Goal: Task Accomplishment & Management: Use online tool/utility

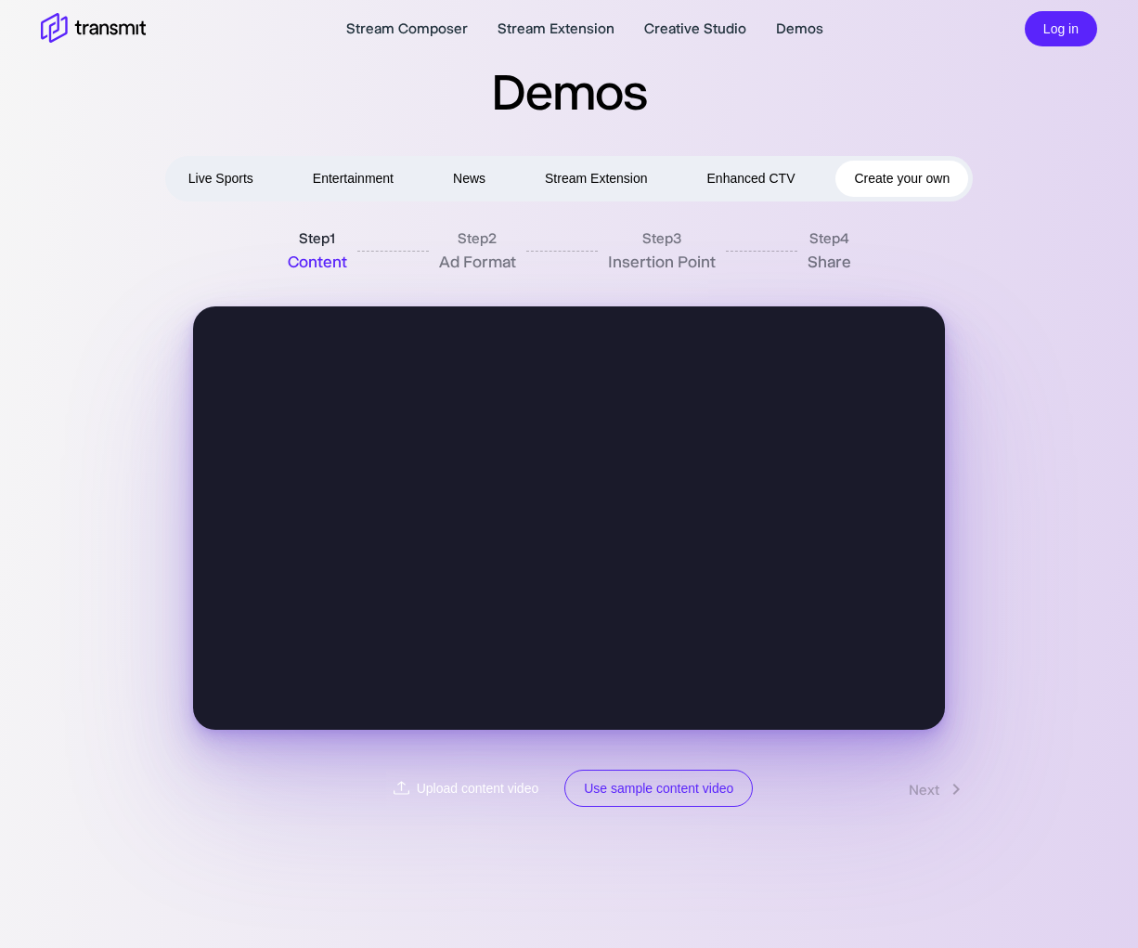
click at [400, 778] on label "Upload content video" at bounding box center [468, 788] width 164 height 38
click at [0, 0] on input "Upload content video" at bounding box center [0, 0] width 0 height 0
click at [469, 782] on label "Upload content video" at bounding box center [468, 788] width 164 height 38
click at [0, 0] on input "Upload content video" at bounding box center [0, 0] width 0 height 0
click at [932, 785] on link "Next" at bounding box center [938, 788] width 96 height 35
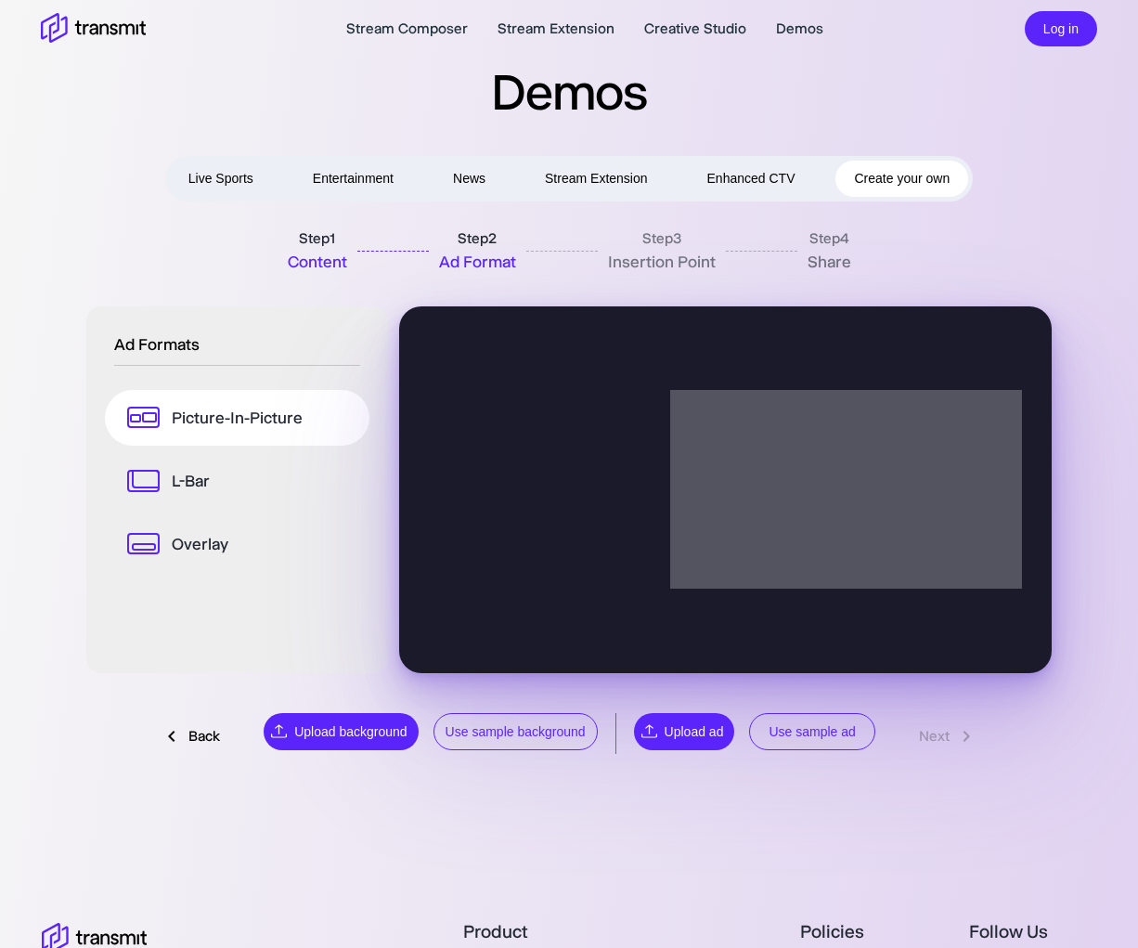
click at [793, 741] on button "Use sample ad" at bounding box center [811, 732] width 125 height 38
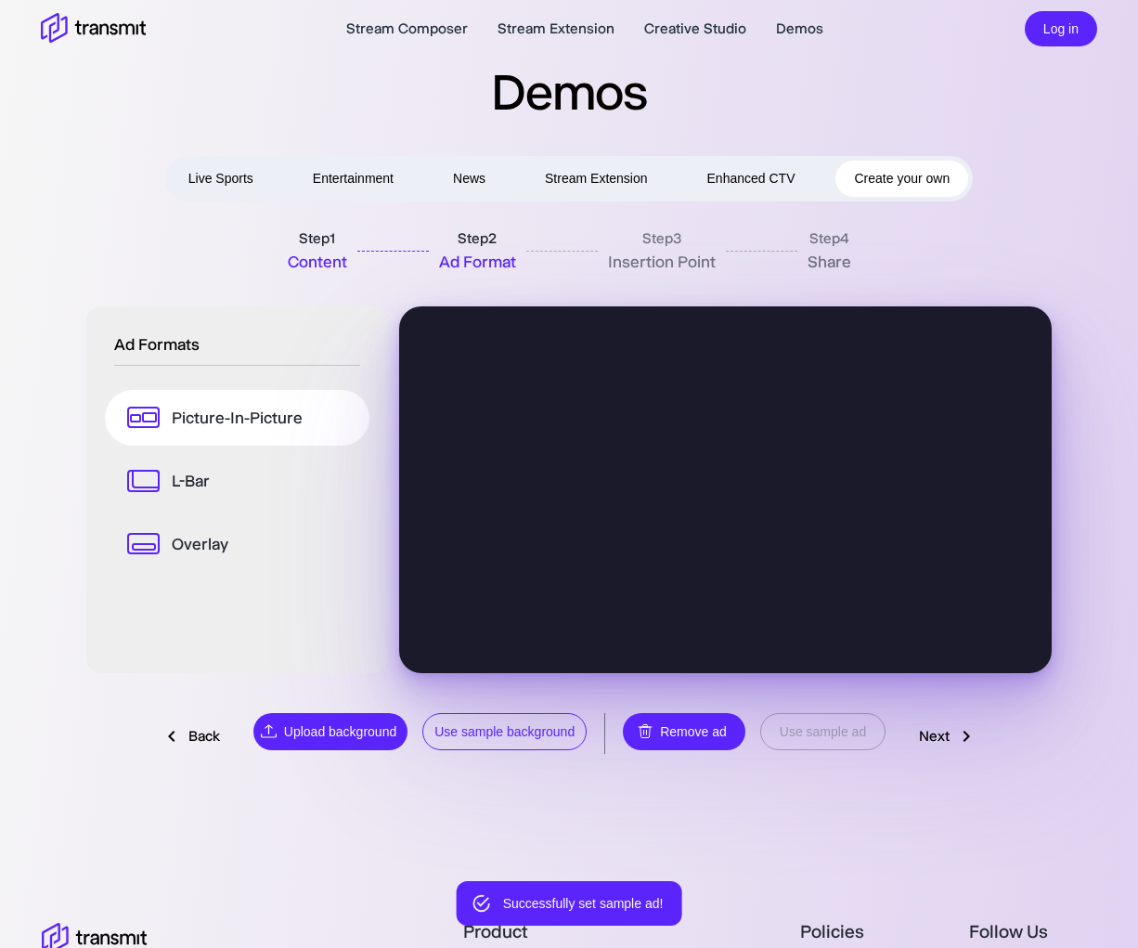
click at [547, 726] on button "Use sample background" at bounding box center [504, 732] width 164 height 38
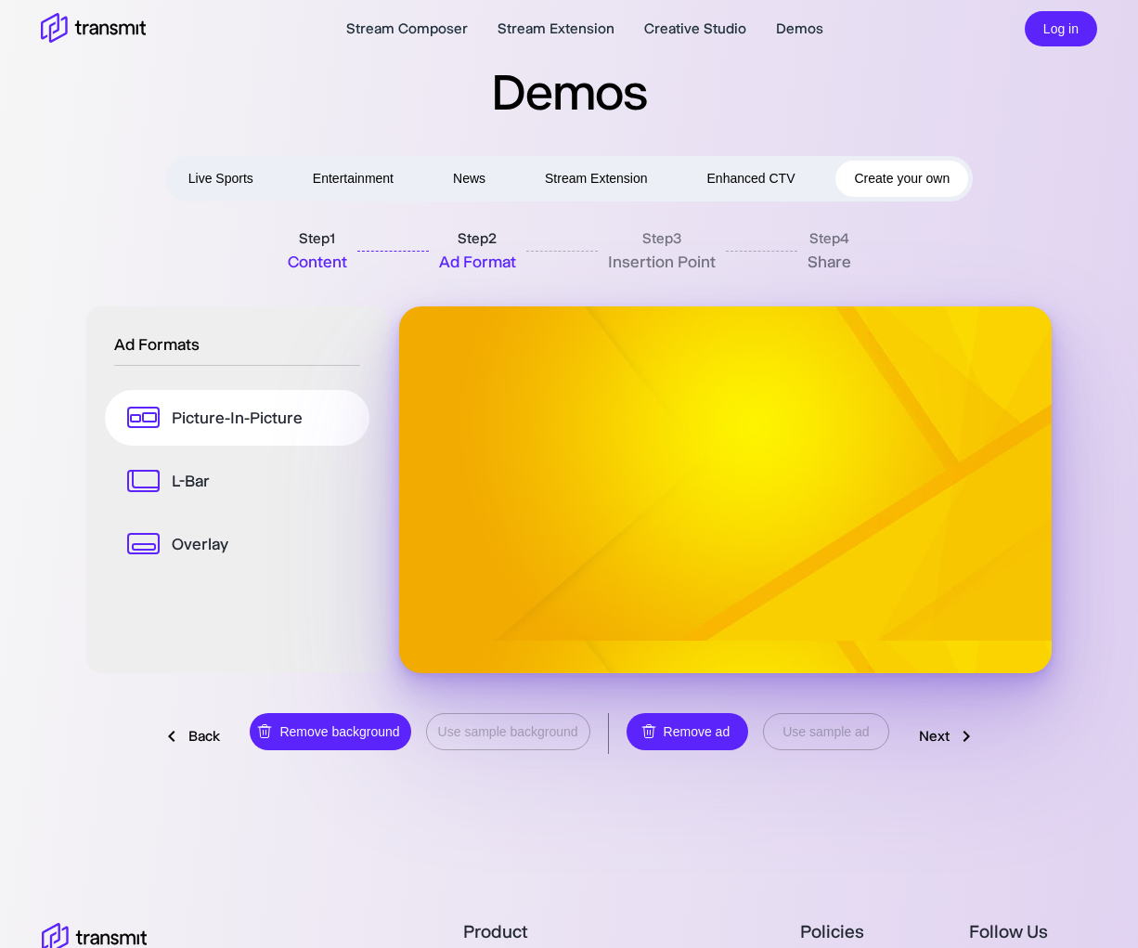
click at [745, 188] on button "Enhanced CTV" at bounding box center [751, 179] width 125 height 36
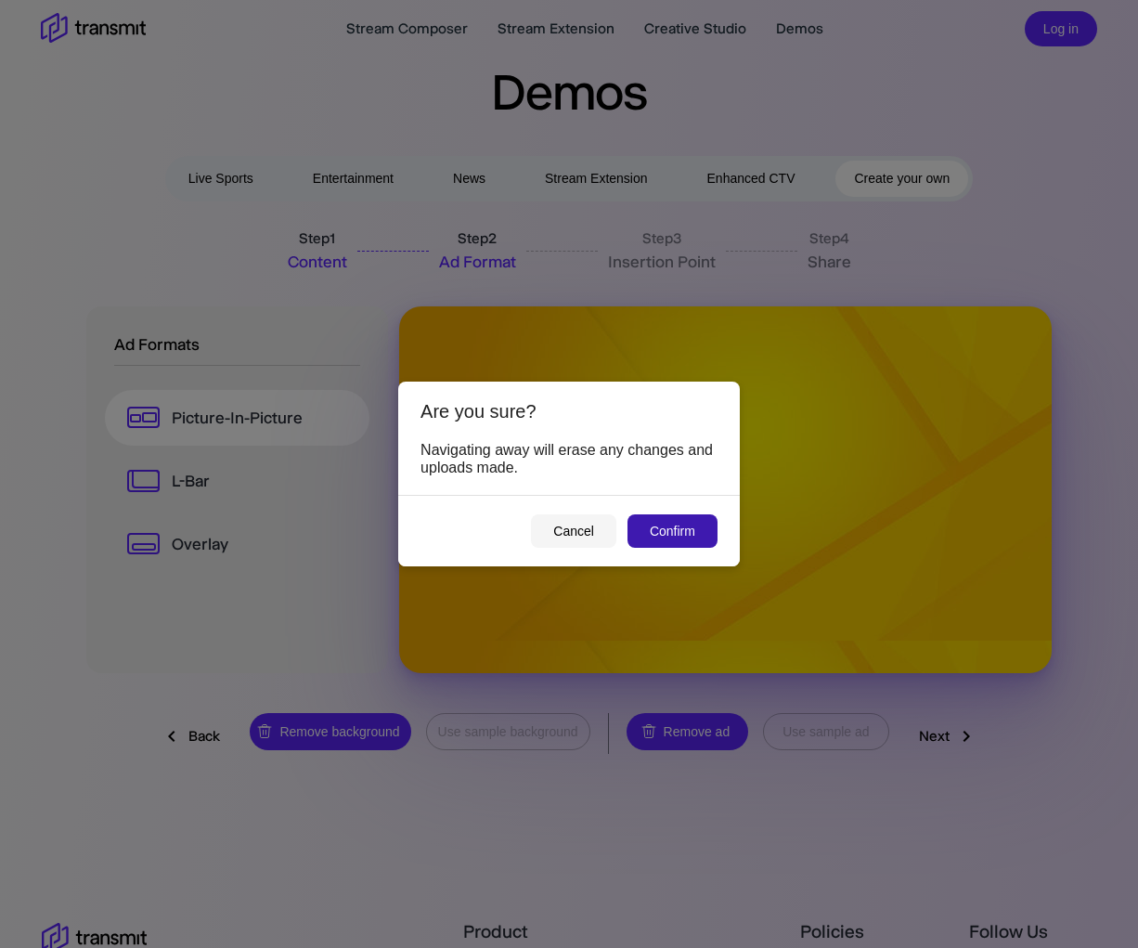
click at [674, 526] on button "Confirm" at bounding box center [672, 531] width 90 height 34
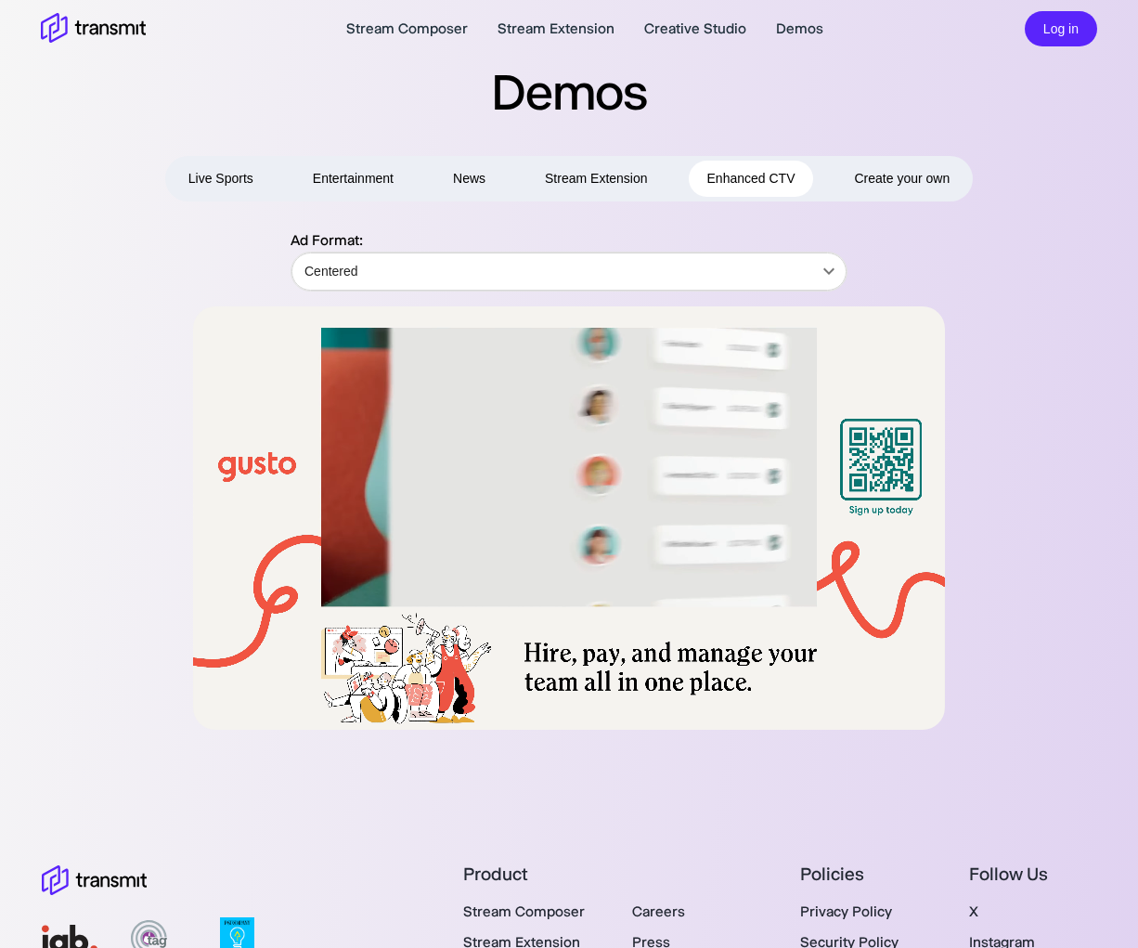
click at [949, 169] on span "Create your own" at bounding box center [902, 178] width 96 height 23
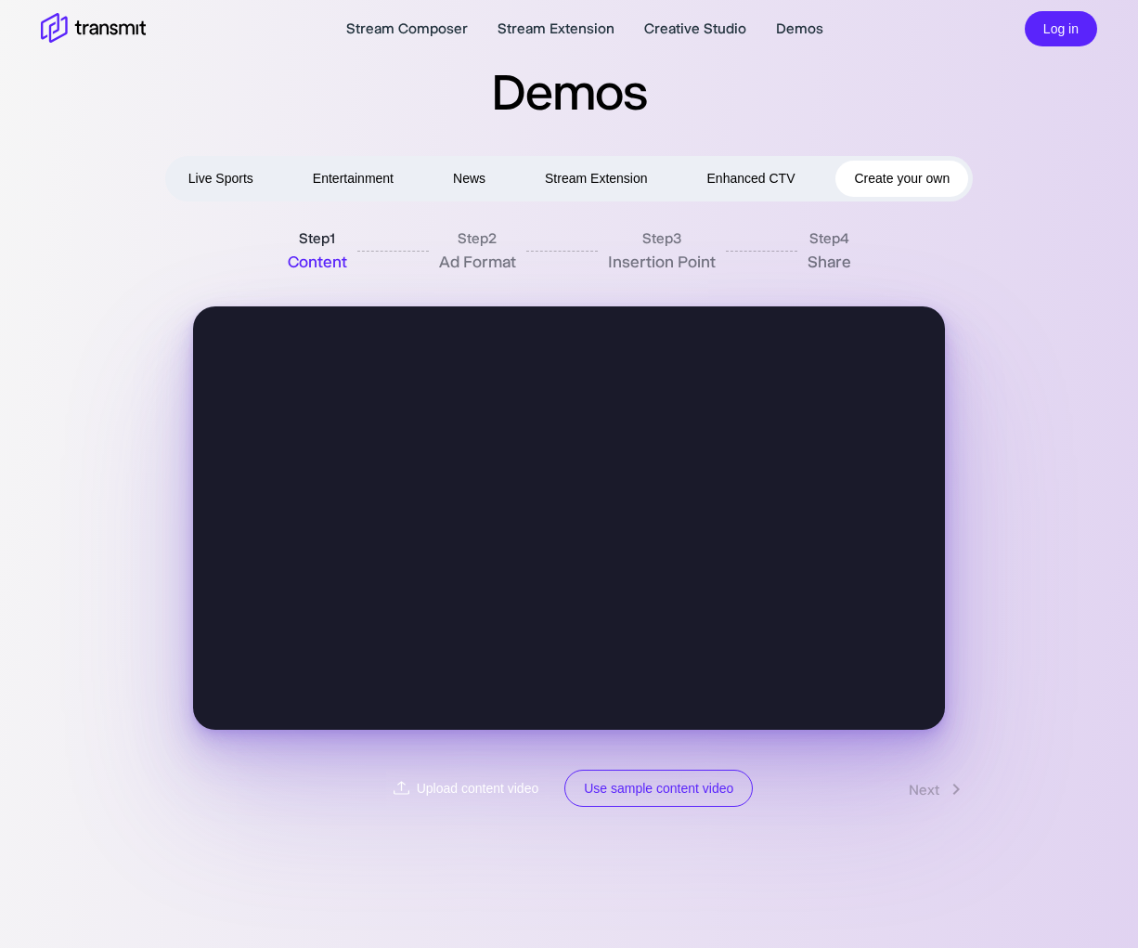
click at [470, 794] on label "Upload content video" at bounding box center [468, 788] width 164 height 38
click at [0, 0] on input "Upload content video" at bounding box center [0, 0] width 0 height 0
click at [926, 788] on link "Next" at bounding box center [938, 788] width 96 height 35
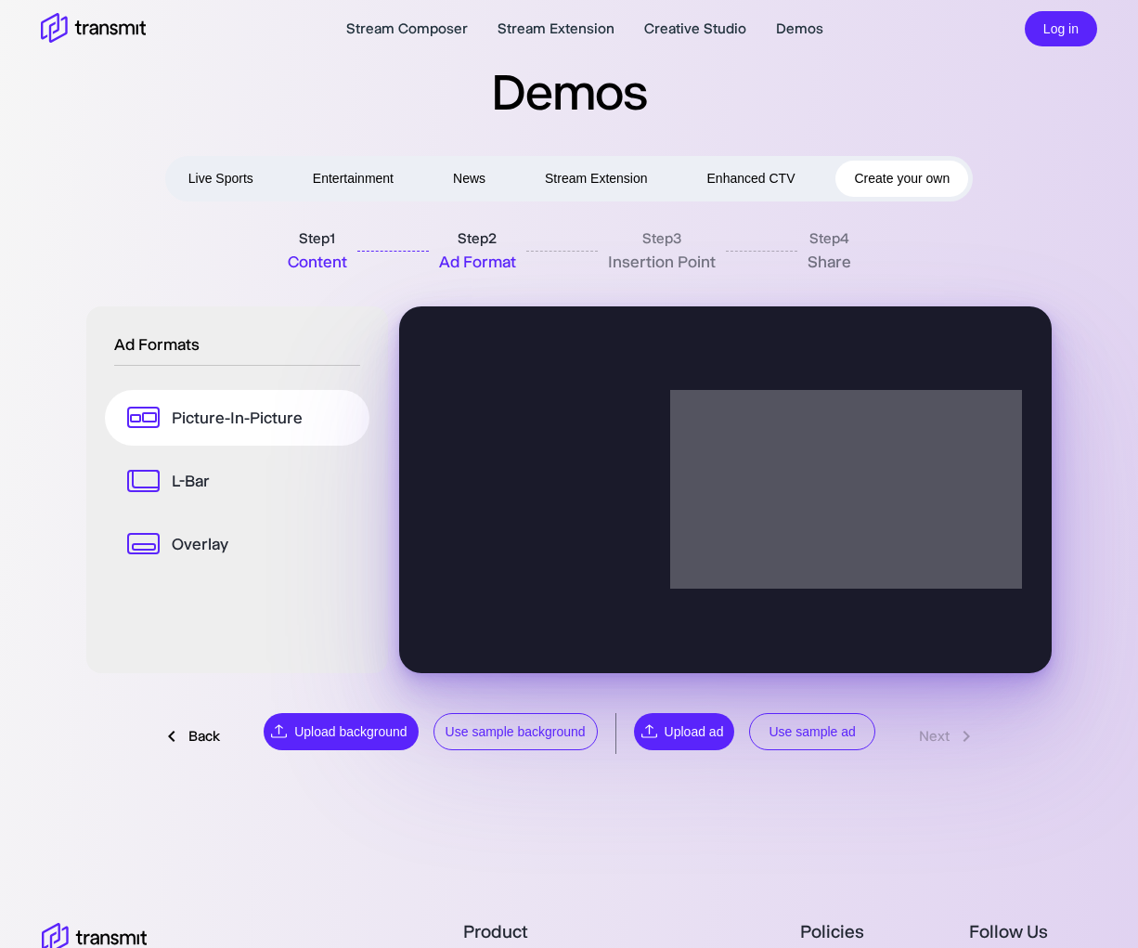
click at [819, 728] on button "Use sample ad" at bounding box center [811, 732] width 125 height 38
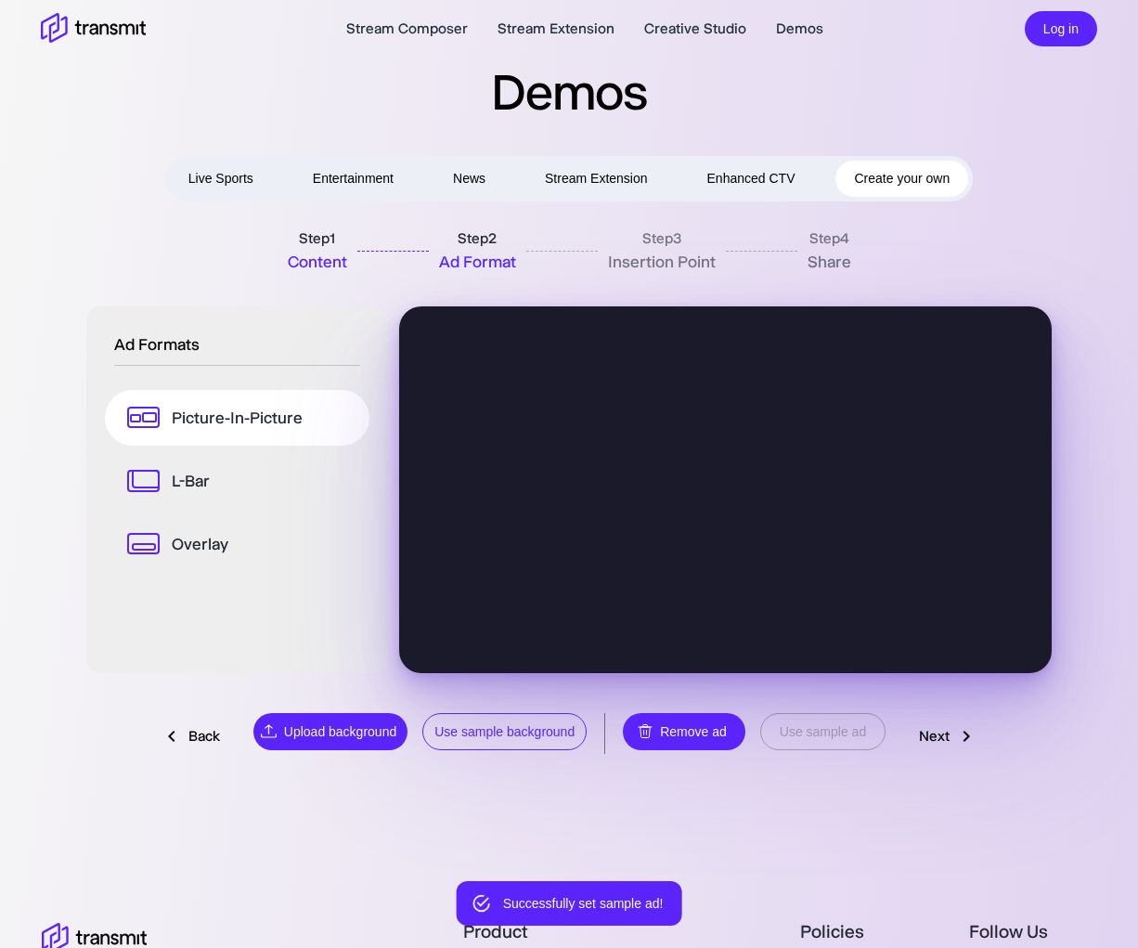
click at [575, 793] on main "Stream Composer Stream Extension Creative Studio Demos Log in Demos Live Sports…" at bounding box center [569, 576] width 1138 height 1152
click at [555, 737] on button "Use sample background" at bounding box center [504, 732] width 164 height 38
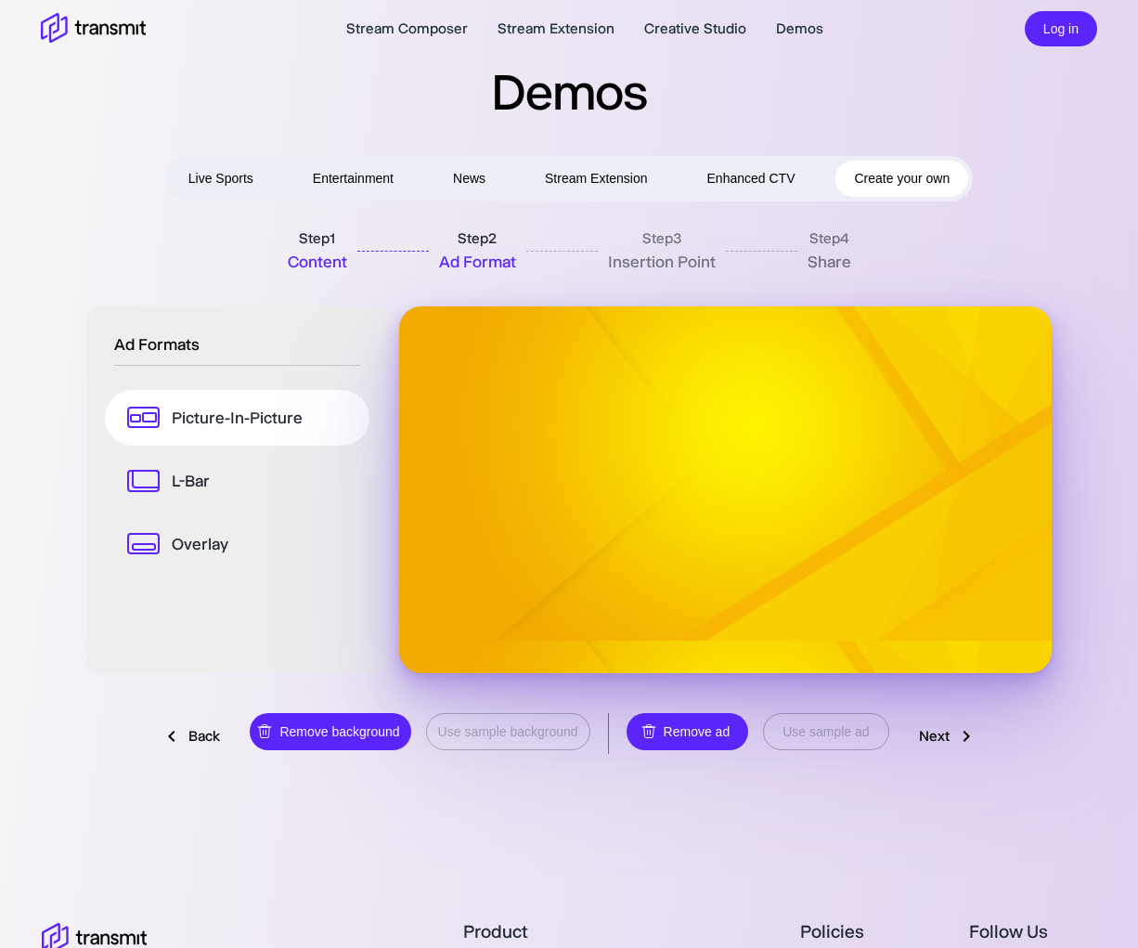
click at [189, 466] on link "L-Bar" at bounding box center [237, 481] width 264 height 56
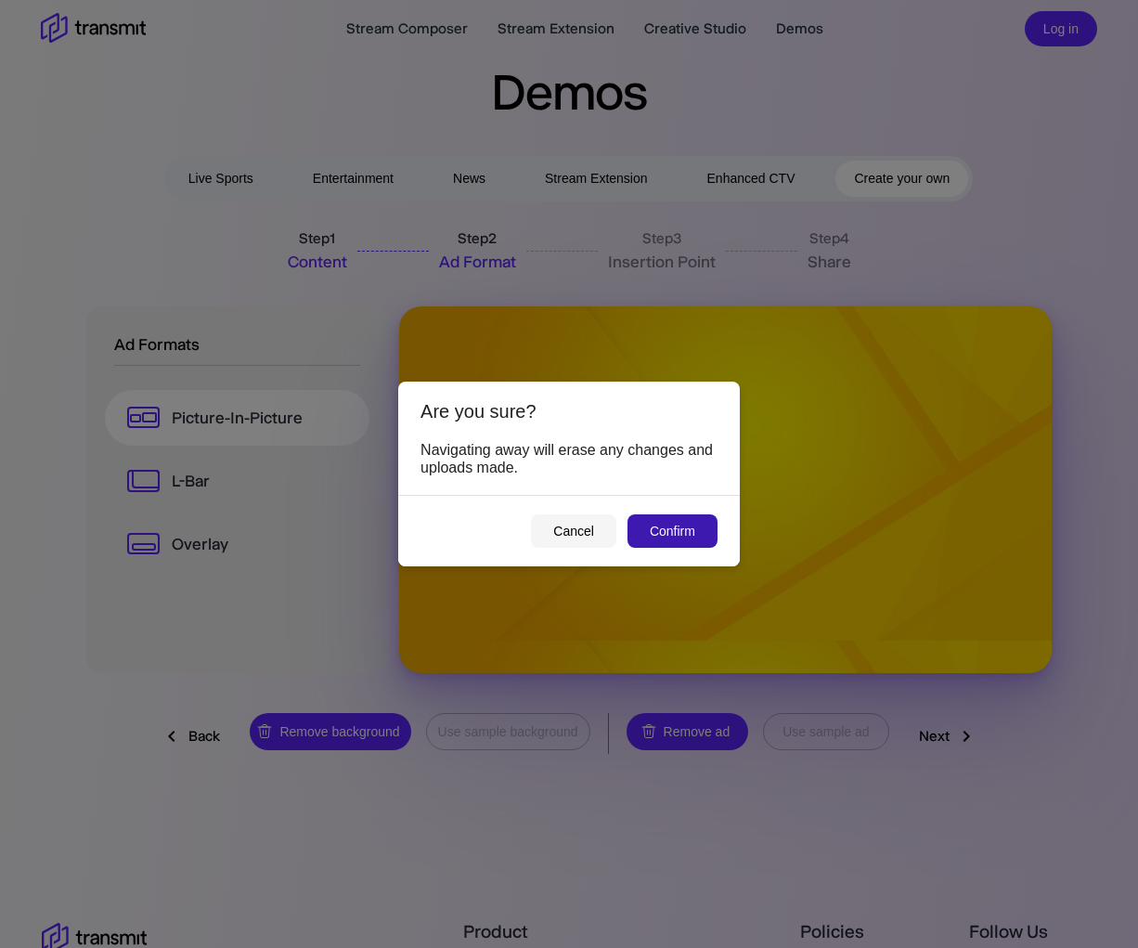
click at [661, 520] on button "Confirm" at bounding box center [672, 531] width 90 height 34
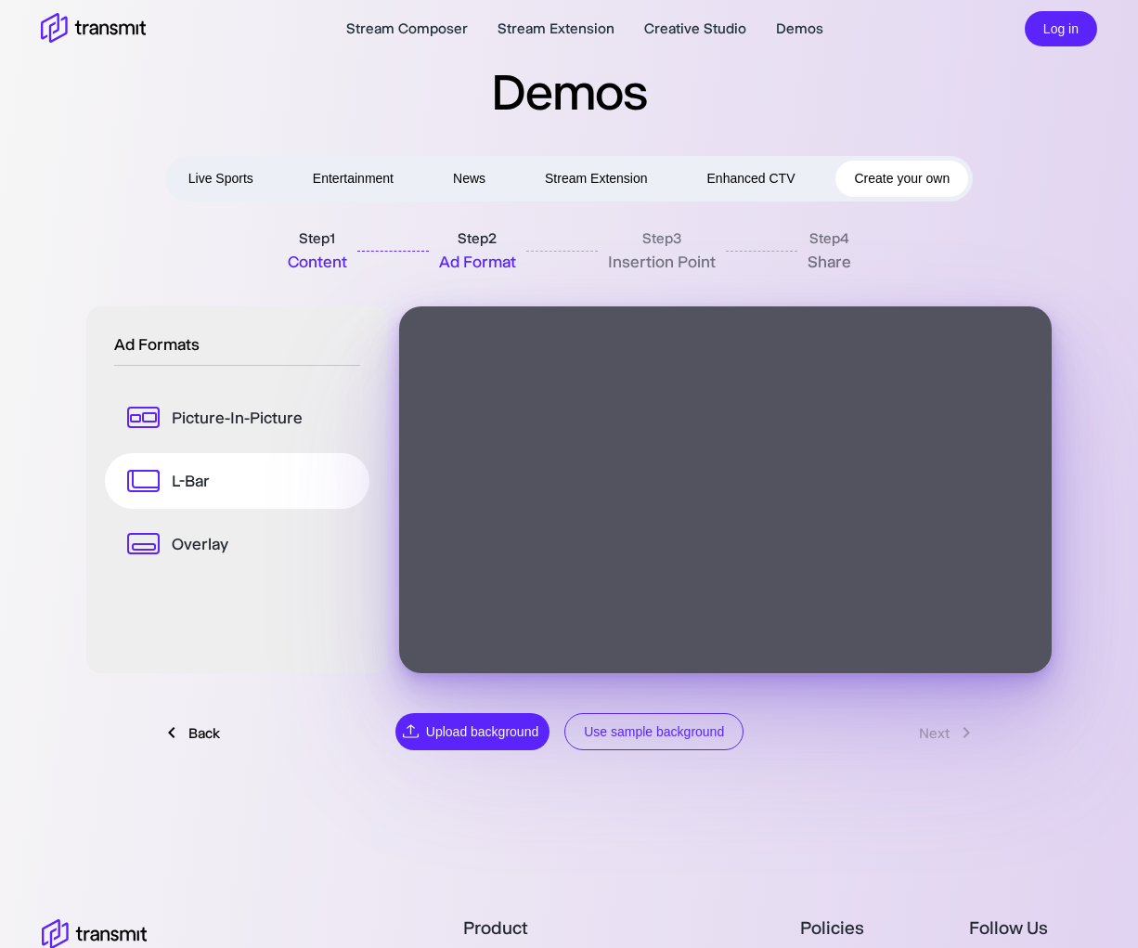
click at [166, 404] on link "Picture-In-Picture" at bounding box center [237, 418] width 264 height 56
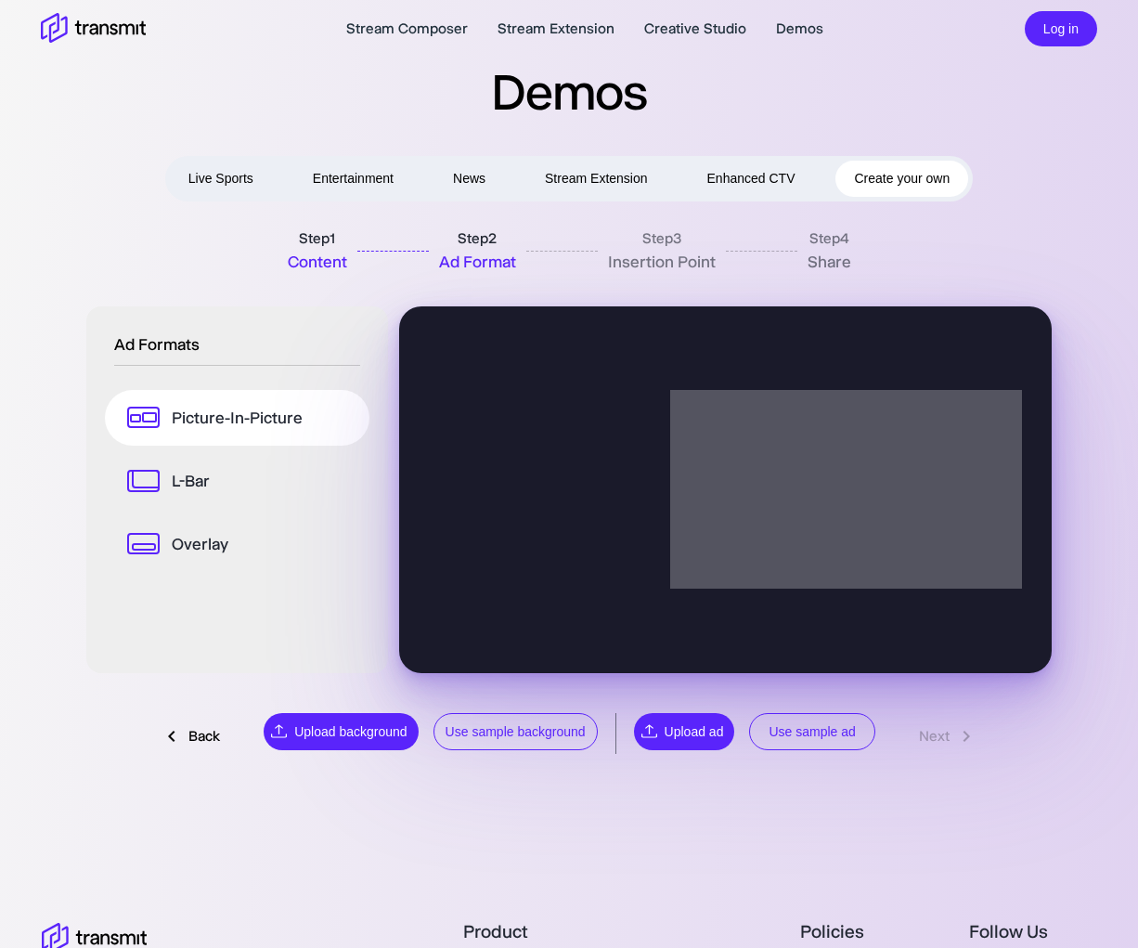
click at [215, 543] on p "Overlay" at bounding box center [200, 544] width 57 height 24
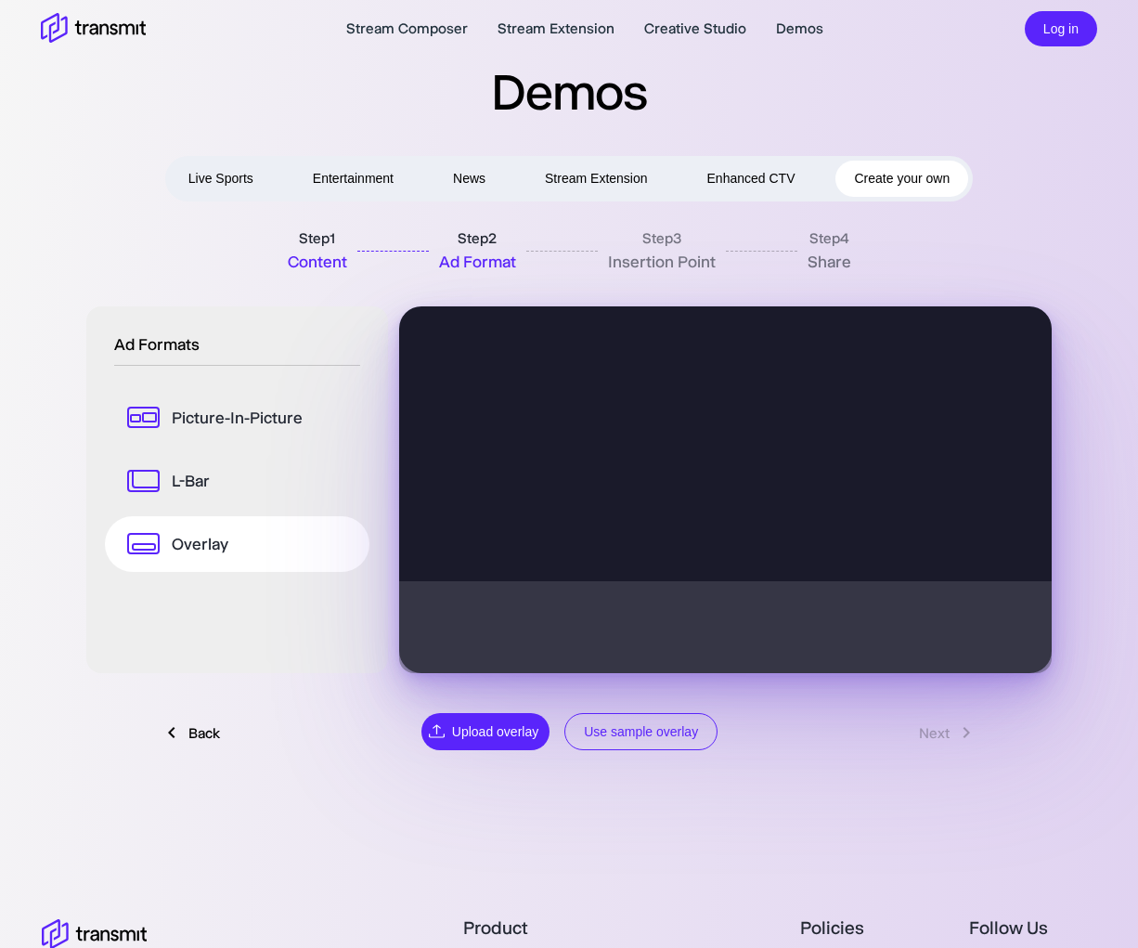
click at [239, 424] on p "Picture-In-Picture" at bounding box center [237, 418] width 131 height 24
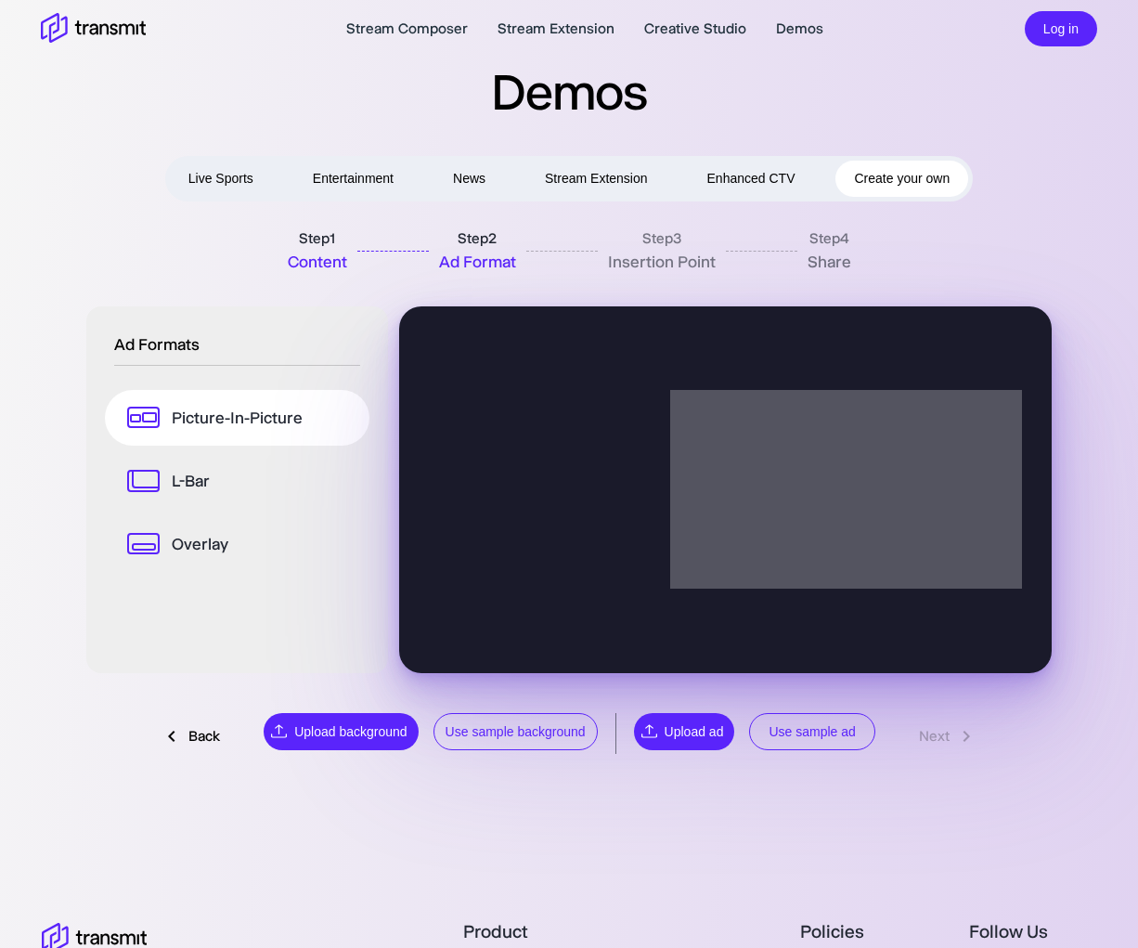
click at [842, 718] on button "Use sample ad" at bounding box center [811, 732] width 125 height 38
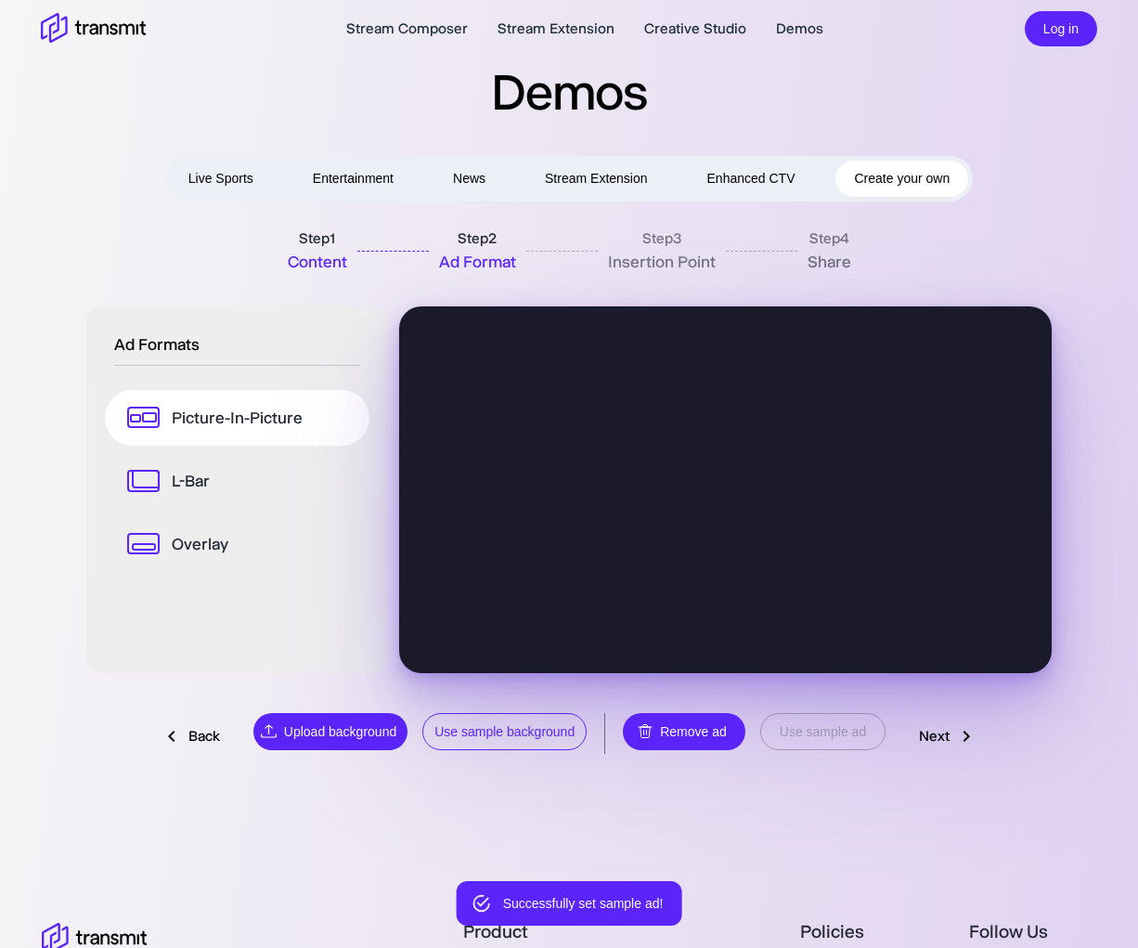
click at [572, 723] on button "Use sample background" at bounding box center [504, 732] width 164 height 38
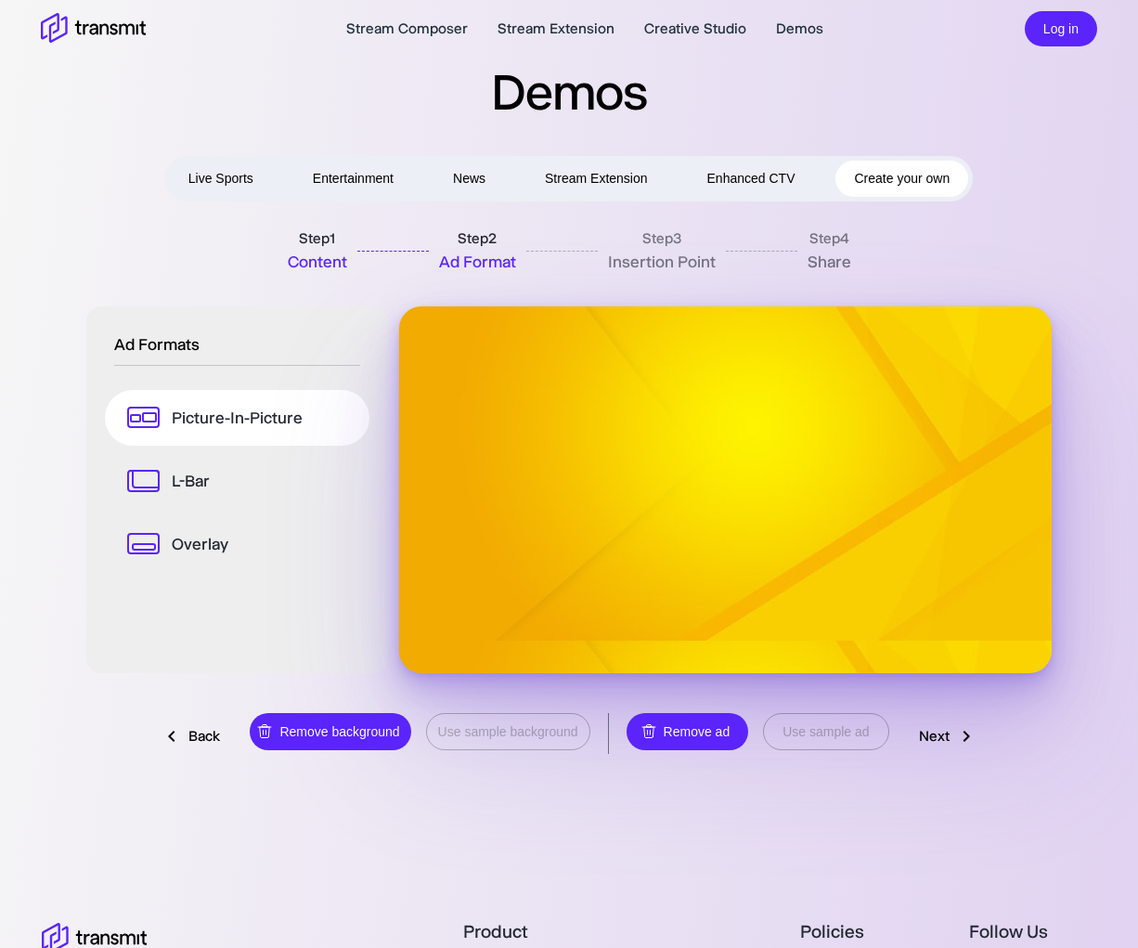
click at [961, 730] on icon at bounding box center [966, 736] width 22 height 22
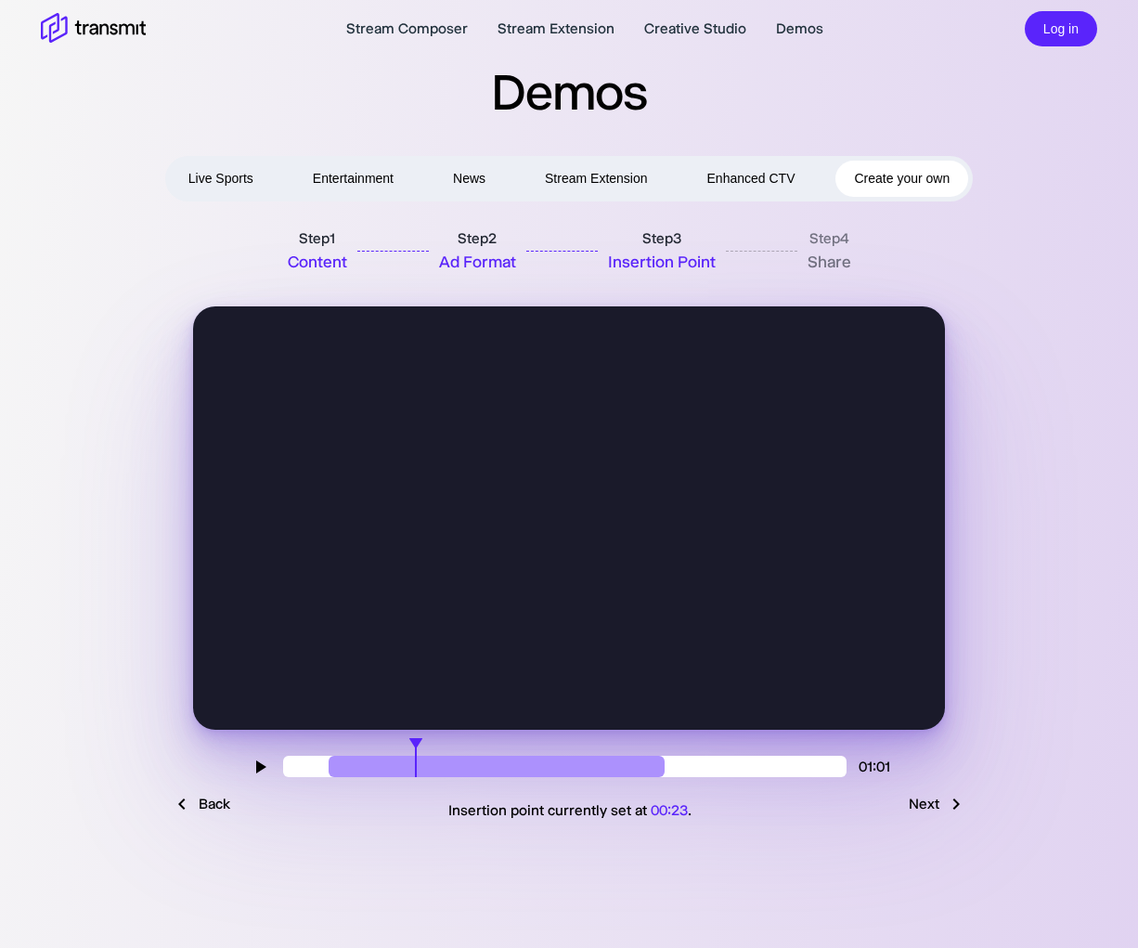
click at [419, 758] on input "range" at bounding box center [564, 765] width 563 height 21
click at [390, 763] on input "range" at bounding box center [564, 765] width 563 height 21
click at [502, 769] on input "range" at bounding box center [564, 765] width 563 height 21
click at [576, 768] on input "range" at bounding box center [564, 765] width 563 height 21
type input "31"
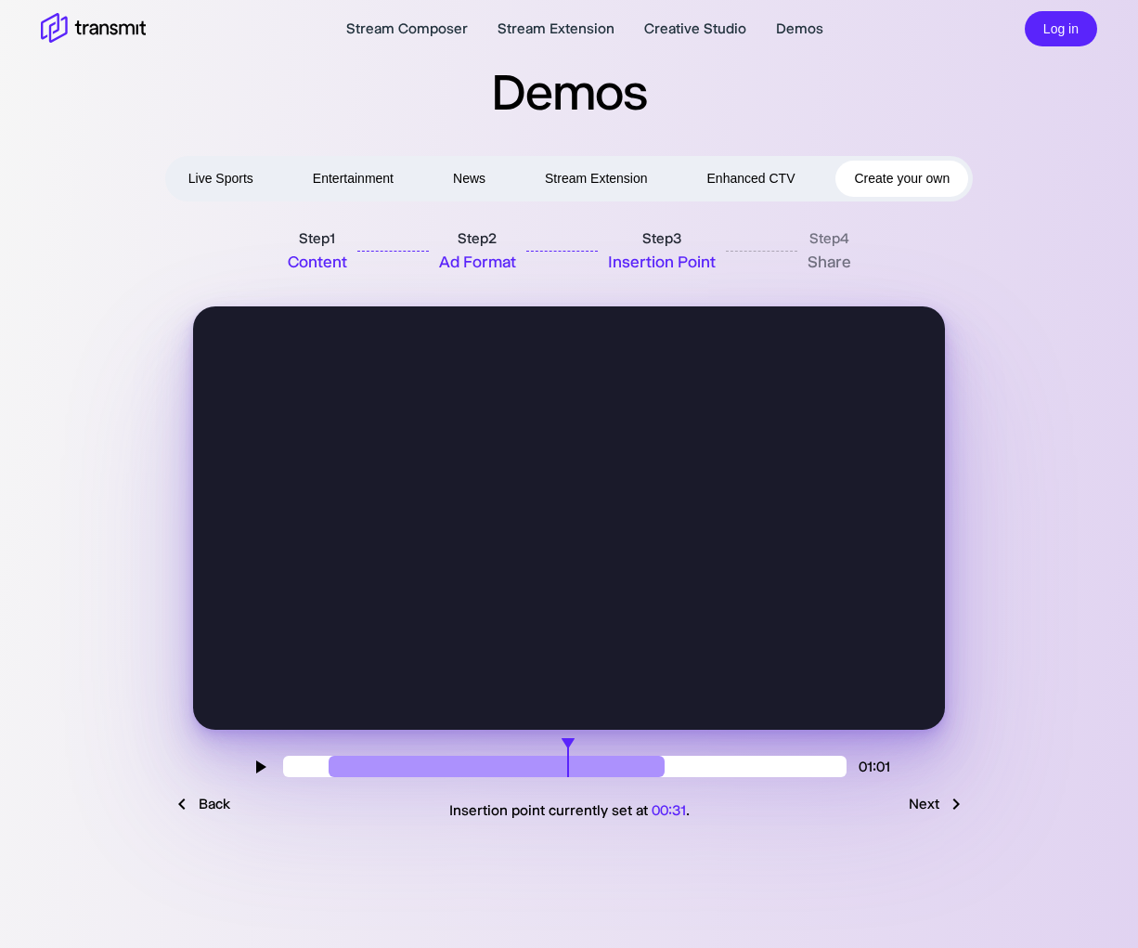
click at [570, 768] on input "range" at bounding box center [564, 765] width 563 height 21
click at [963, 812] on icon at bounding box center [956, 804] width 22 height 22
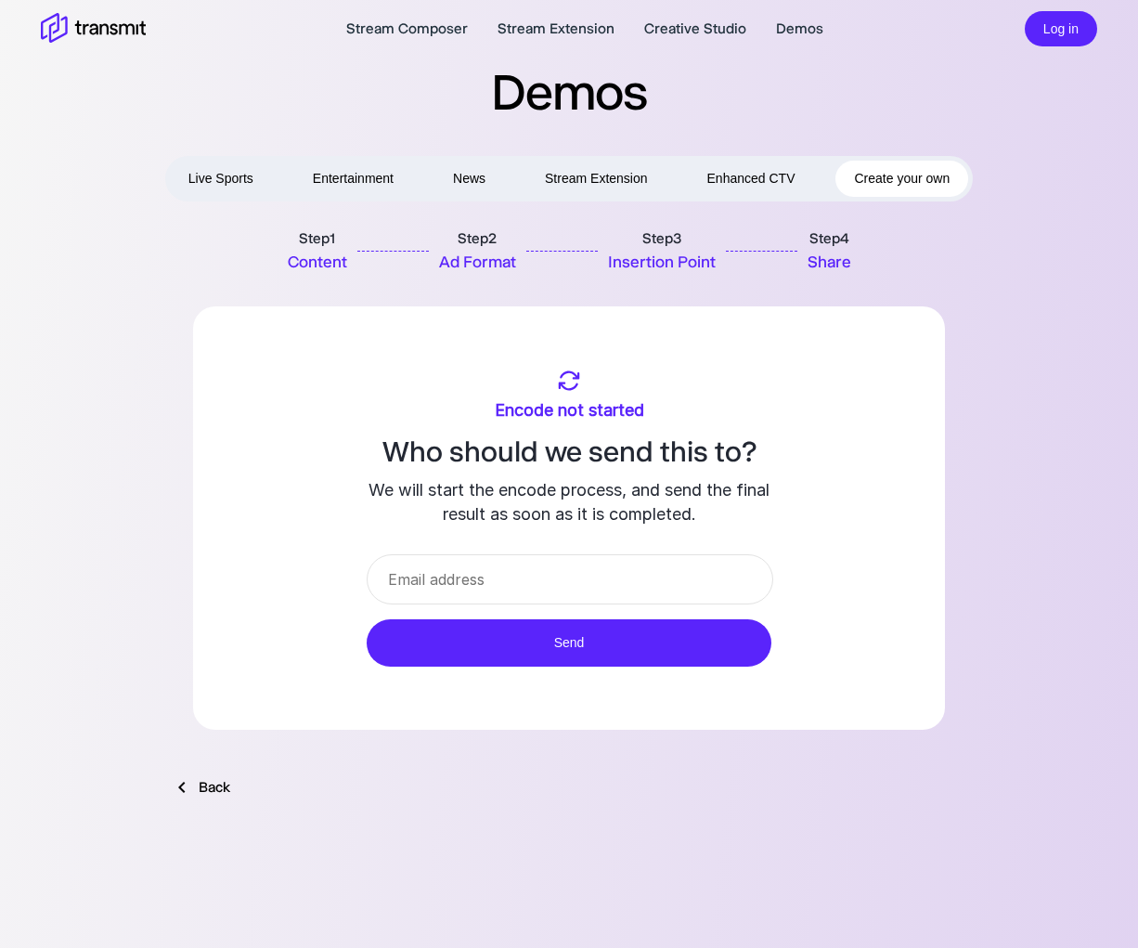
click at [606, 582] on input "email" at bounding box center [570, 579] width 406 height 50
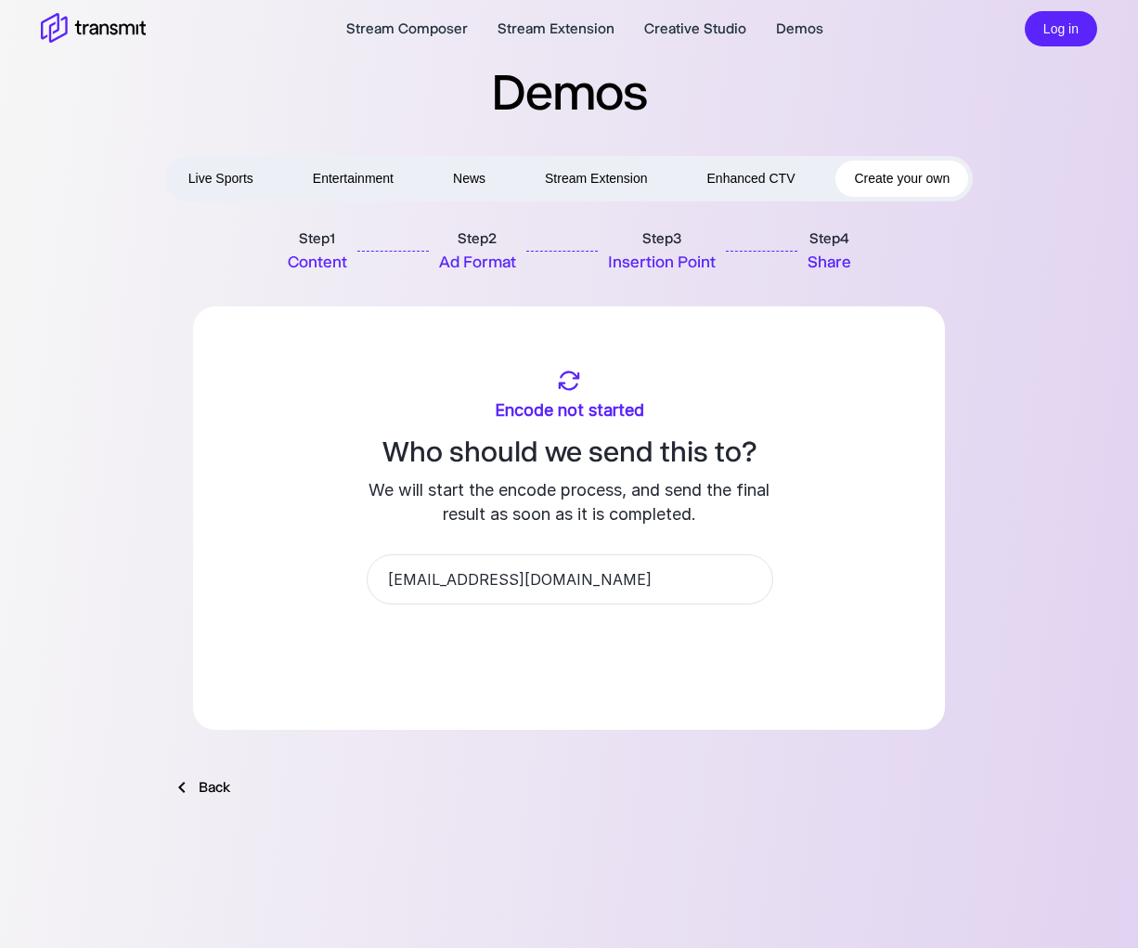
type input "[EMAIL_ADDRESS][DOMAIN_NAME]"
click at [760, 639] on button "Send" at bounding box center [569, 642] width 405 height 47
